Goal: Task Accomplishment & Management: Manage account settings

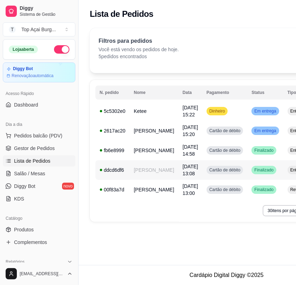
click at [179, 163] on td "[DATE] 13:08" at bounding box center [191, 170] width 24 height 20
click at [208, 131] on span "Cartão de débito" at bounding box center [225, 131] width 34 height 6
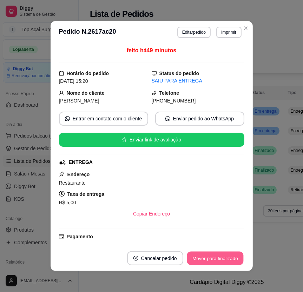
click at [212, 255] on button "Mover para finalizado" at bounding box center [215, 259] width 56 height 14
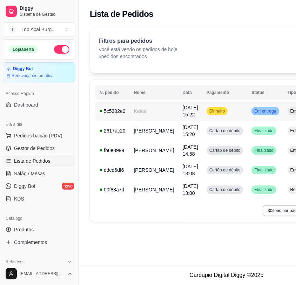
click at [288, 107] on div "Entrega" at bounding box center [298, 111] width 20 height 8
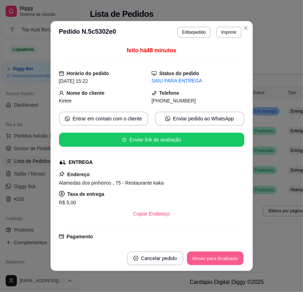
click at [192, 258] on button "Mover para finalizado" at bounding box center [215, 259] width 56 height 14
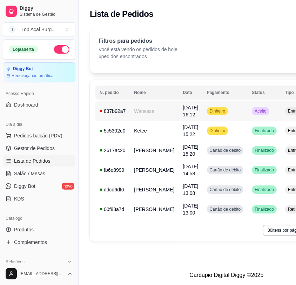
click at [228, 118] on td "Dinheiro" at bounding box center [225, 111] width 45 height 20
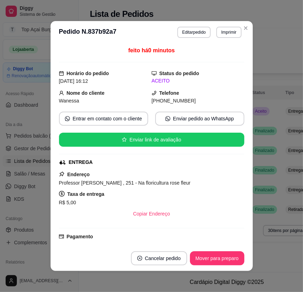
click at [220, 255] on button "Mover para preparo" at bounding box center [217, 258] width 54 height 14
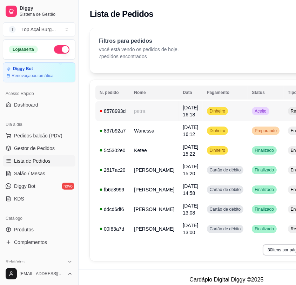
click at [253, 109] on span "Aceito" at bounding box center [260, 111] width 14 height 6
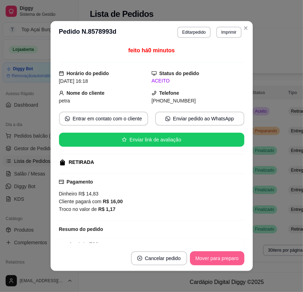
click at [226, 260] on button "Mover para preparo" at bounding box center [217, 258] width 54 height 14
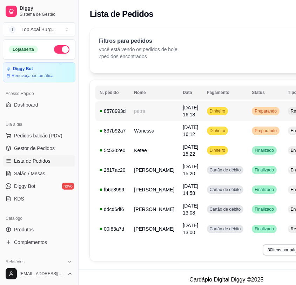
click at [252, 113] on div "Preparando" at bounding box center [266, 111] width 28 height 8
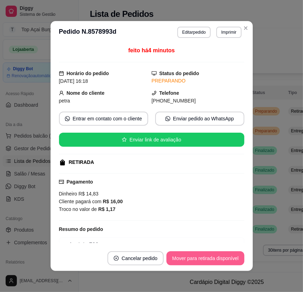
click at [221, 255] on button "Mover para retirada disponível" at bounding box center [205, 258] width 78 height 14
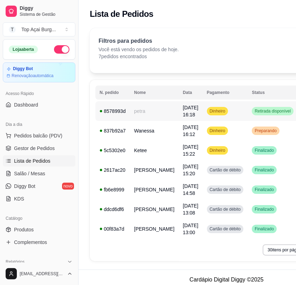
click at [253, 112] on span "Retirada disponível" at bounding box center [272, 111] width 39 height 6
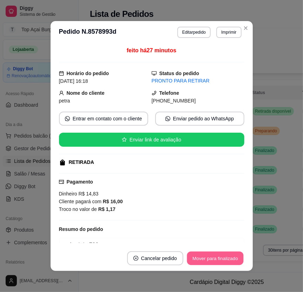
click at [220, 256] on button "Mover para finalizado" at bounding box center [215, 259] width 56 height 14
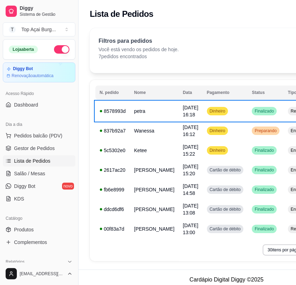
click at [257, 49] on div "Filtros para pedidos Você está vendo os pedidos de hoje. 7 pedidos encontrados …" at bounding box center [227, 48] width 256 height 23
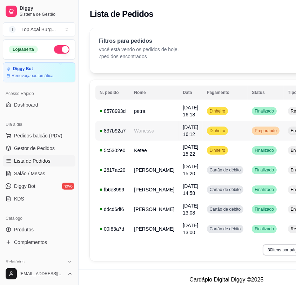
click at [227, 131] on td "Dinheiro" at bounding box center [225, 131] width 45 height 20
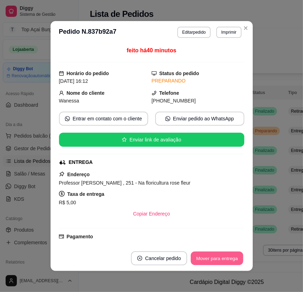
click at [219, 262] on button "Mover para entrega" at bounding box center [217, 259] width 53 height 14
